Goal: Transaction & Acquisition: Purchase product/service

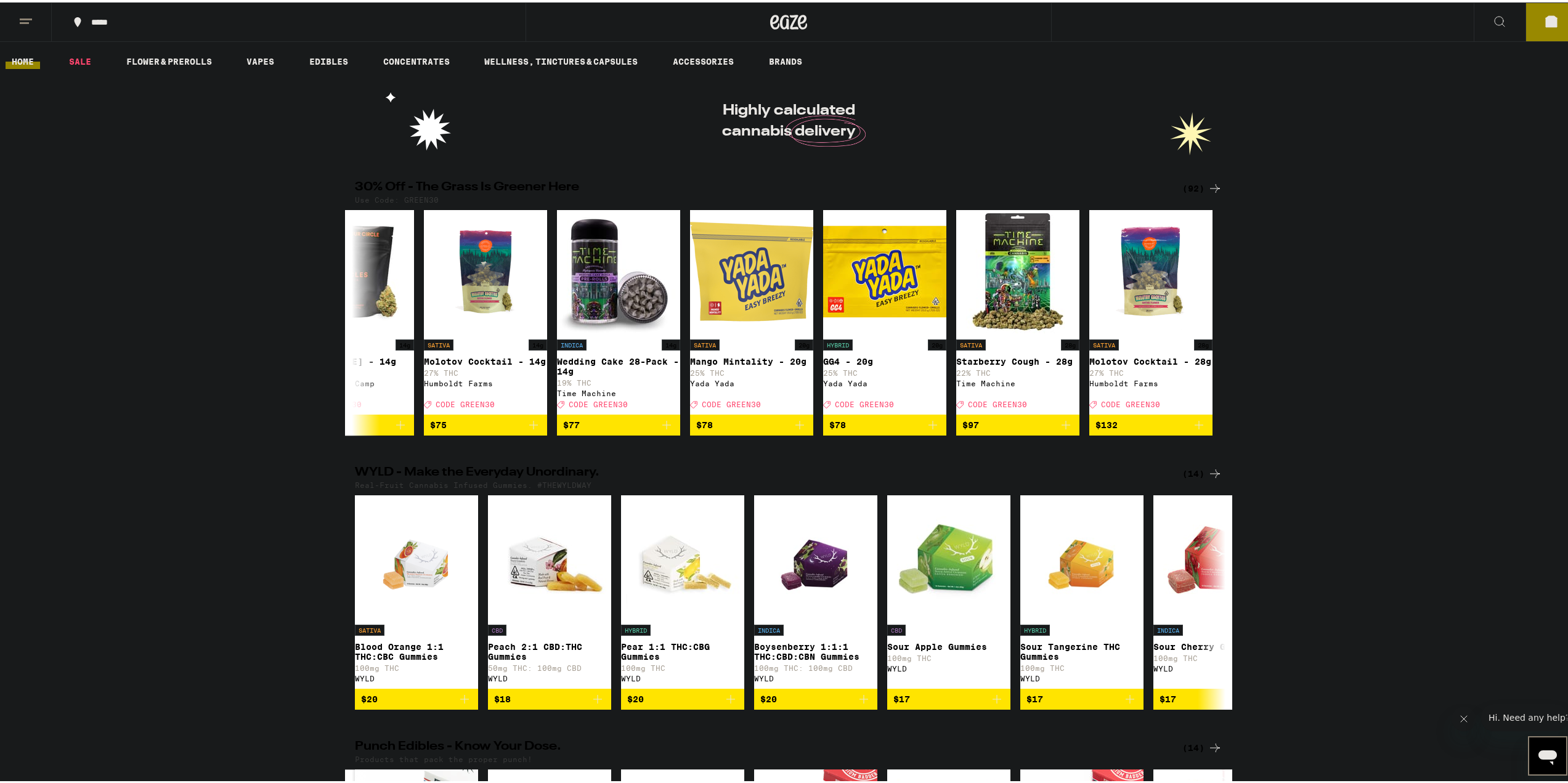
scroll to position [0, 11375]
